Goal: Task Accomplishment & Management: Manage account settings

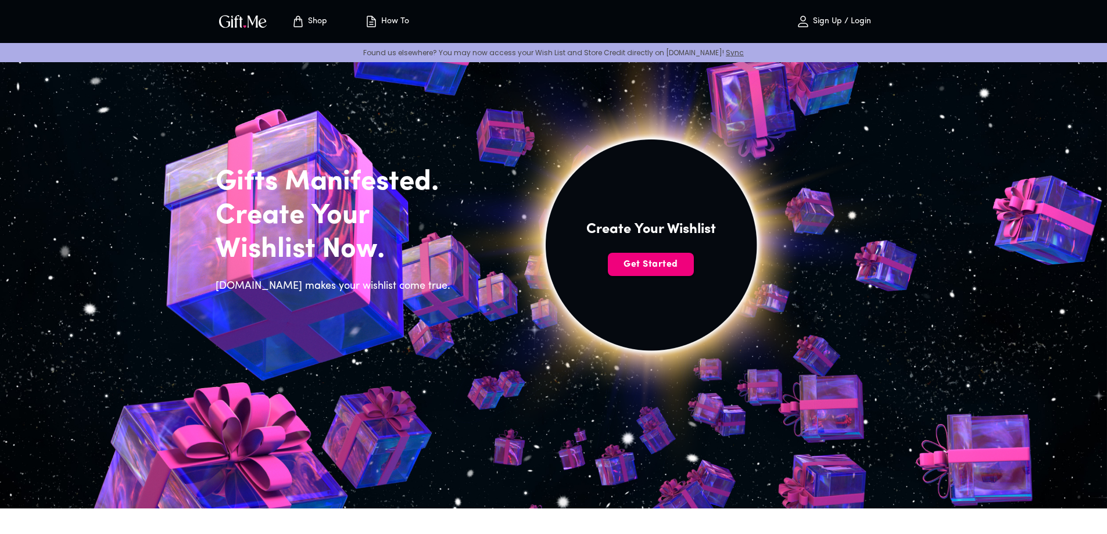
click at [672, 268] on span "Get Started" at bounding box center [651, 264] width 86 height 13
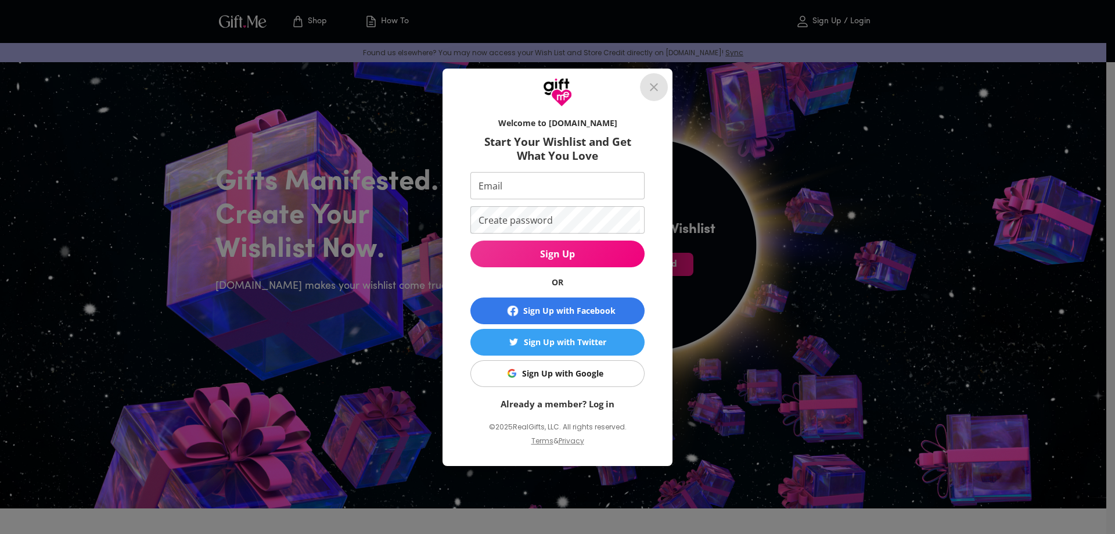
click at [657, 89] on icon "close" at bounding box center [654, 87] width 8 height 8
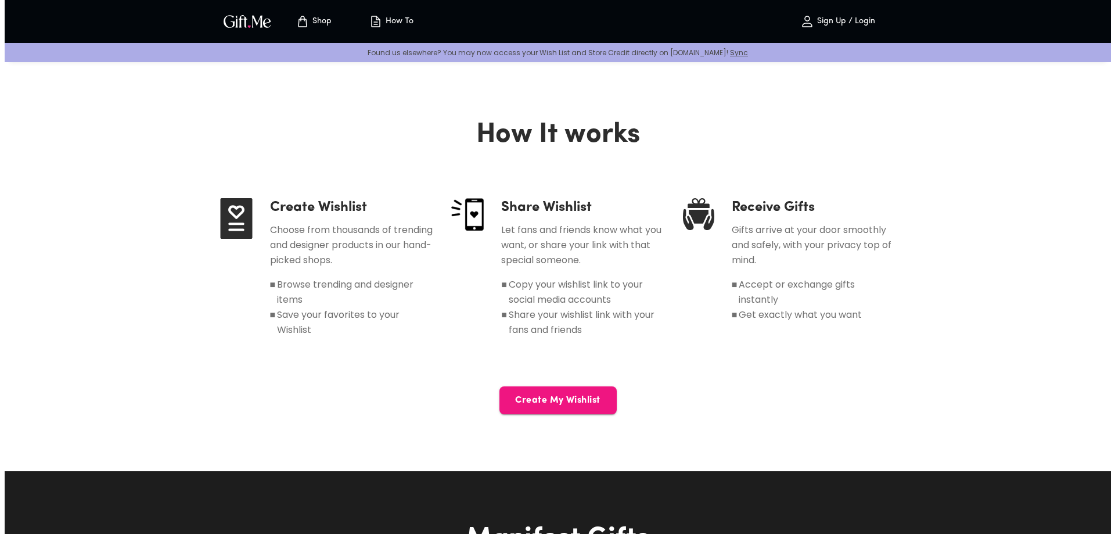
scroll to position [407, 0]
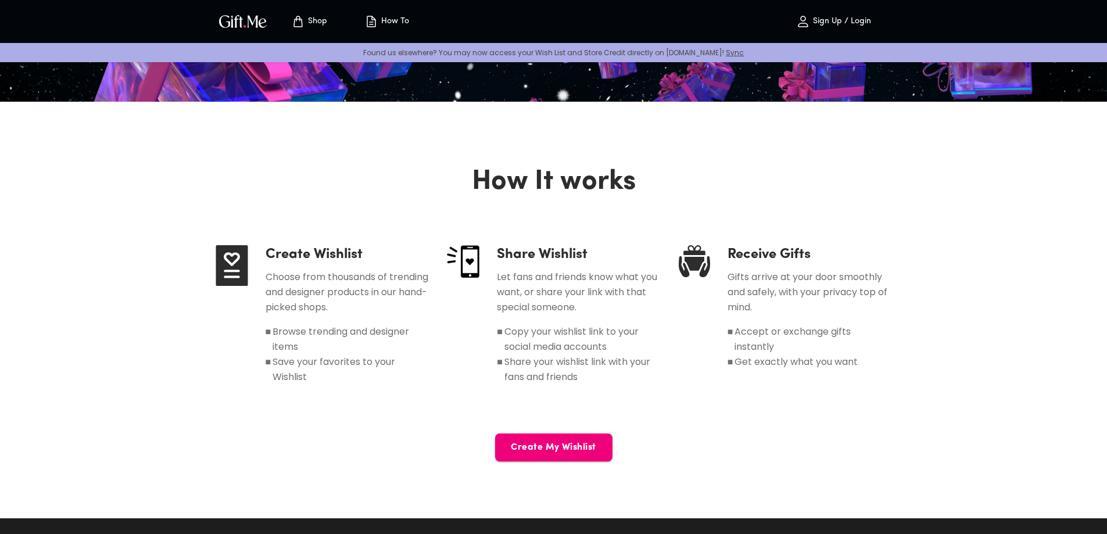
click at [548, 435] on button "Create My Wishlist" at bounding box center [553, 447] width 117 height 28
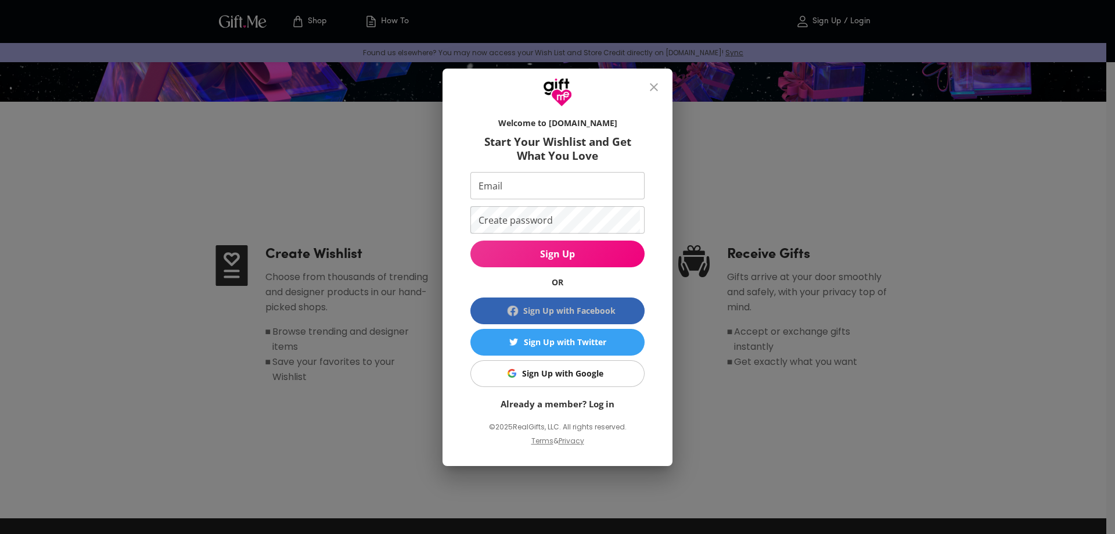
click at [591, 314] on div "Sign Up with Facebook" at bounding box center [569, 310] width 92 height 13
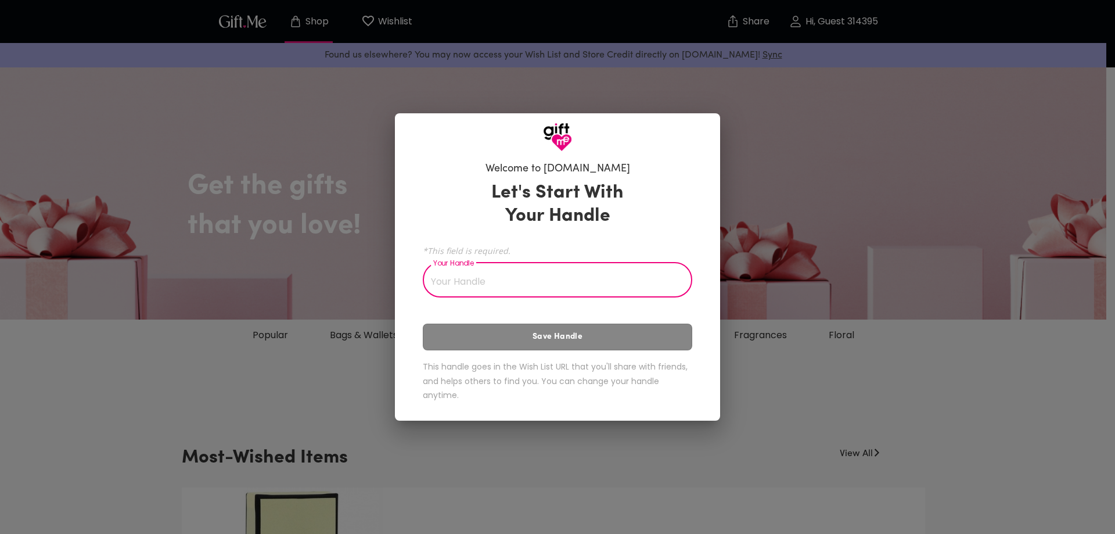
type input "K"
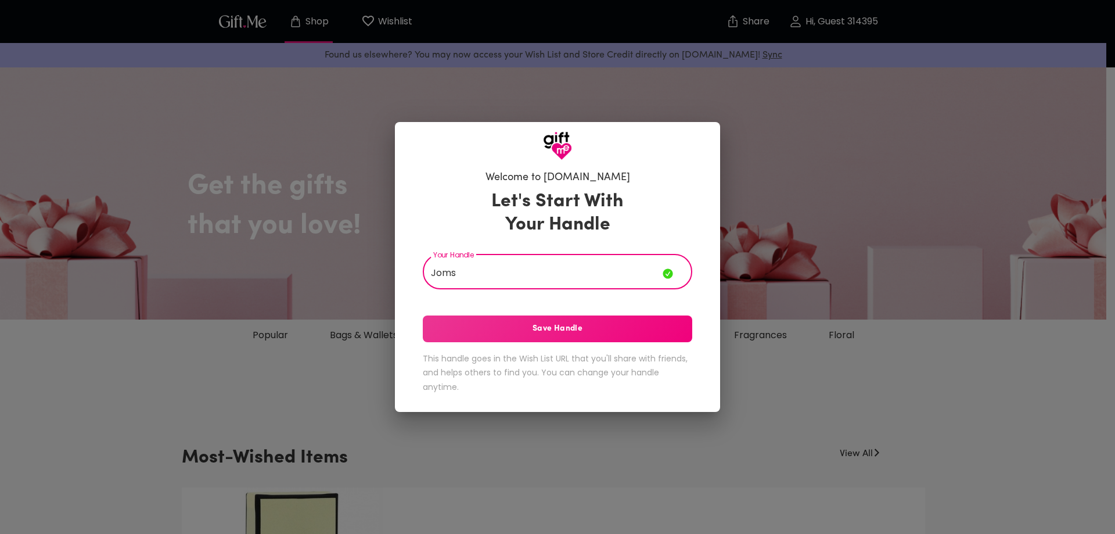
type input "Joms"
click at [637, 318] on button "Save Handle" at bounding box center [558, 328] width 270 height 27
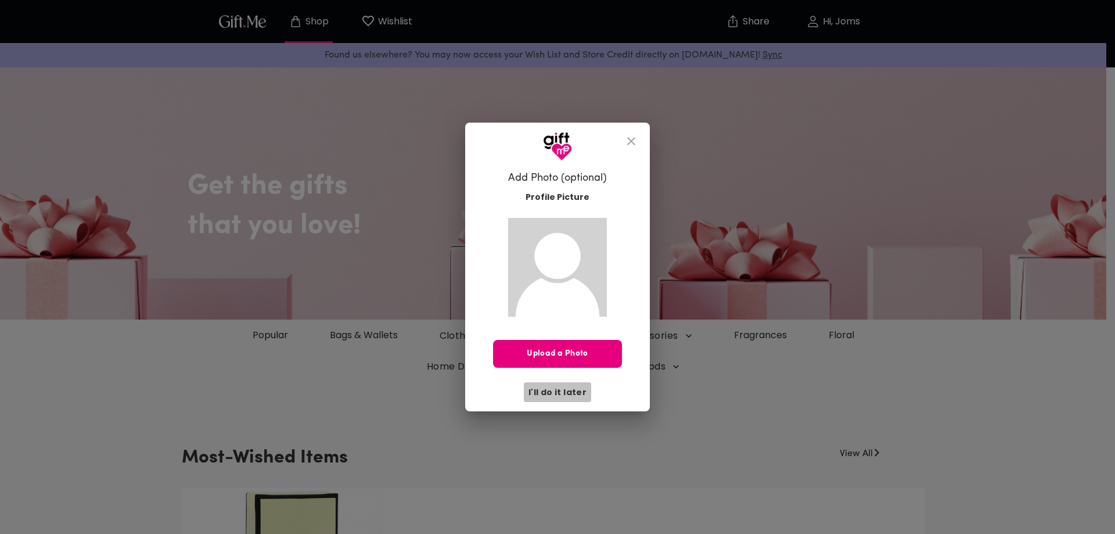
click at [563, 385] on button "I'll do it later" at bounding box center [557, 392] width 67 height 20
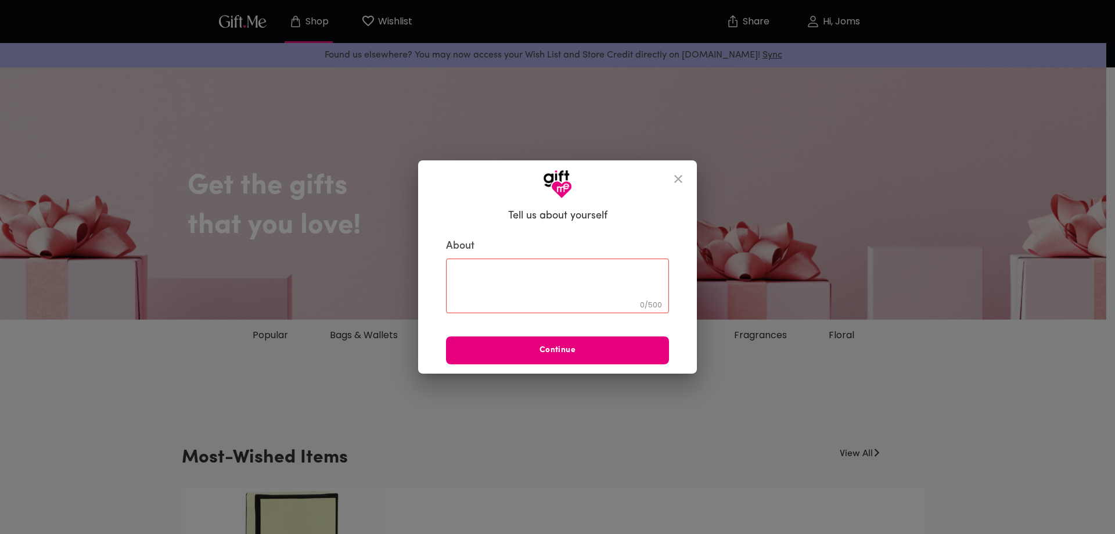
click at [683, 183] on icon "close" at bounding box center [679, 179] width 14 height 14
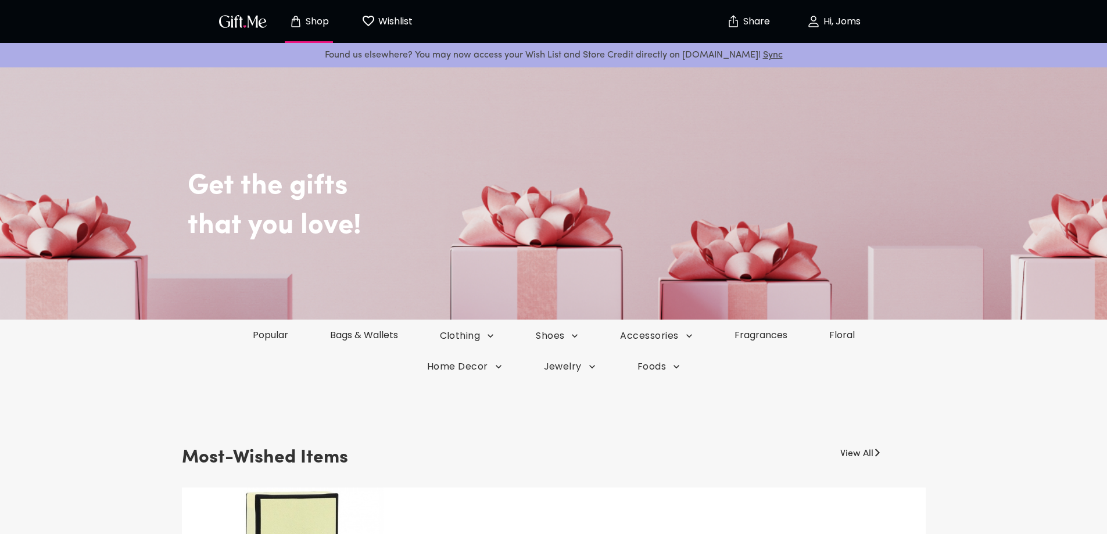
click at [411, 20] on p "Wishlist" at bounding box center [393, 21] width 37 height 15
